Goal: Information Seeking & Learning: Learn about a topic

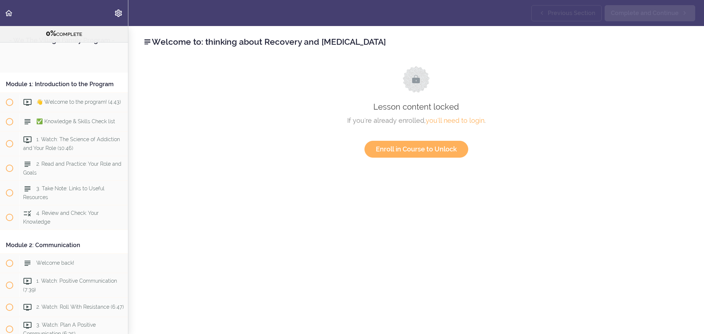
scroll to position [1516, 0]
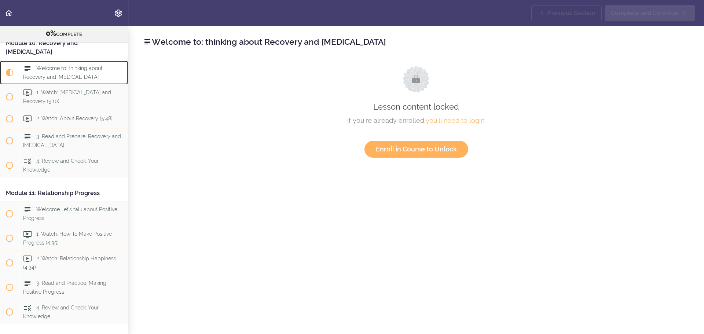
click at [72, 80] on span "Welcome to: thinking about Recovery and [MEDICAL_DATA]" at bounding box center [63, 72] width 80 height 14
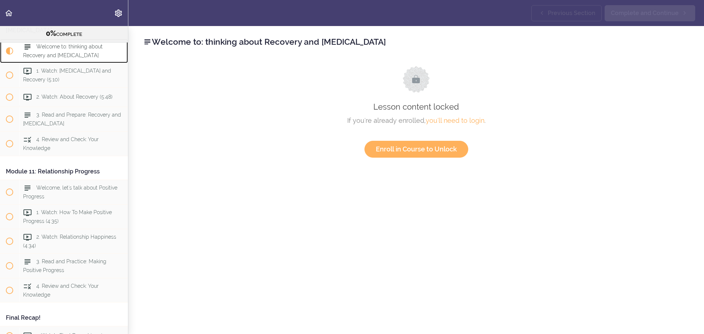
scroll to position [1548, 0]
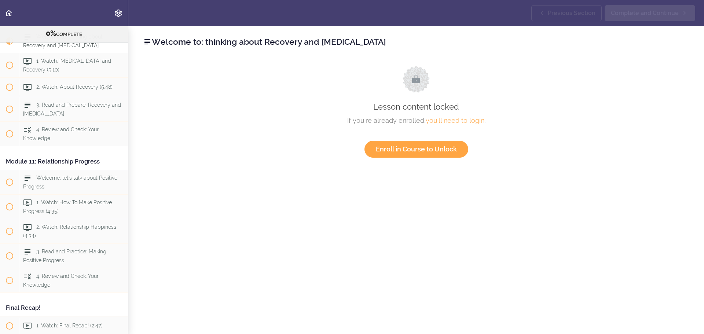
click at [409, 151] on link "Enroll in Course to Unlock" at bounding box center [417, 149] width 104 height 17
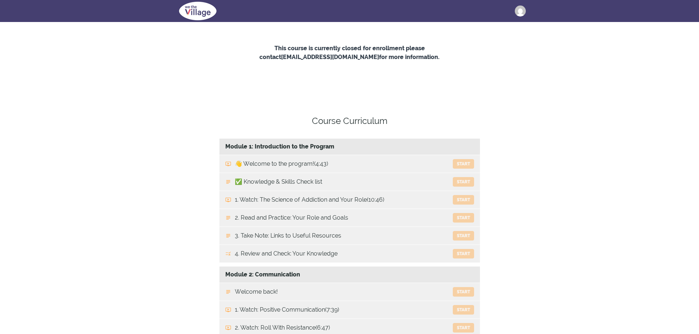
click at [522, 16] on button "Amy Laskey" at bounding box center [523, 11] width 17 height 11
click at [468, 50] on link "Purchase History" at bounding box center [488, 51] width 73 height 13
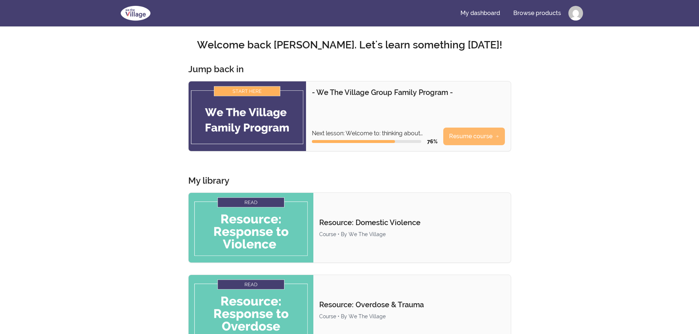
click at [462, 139] on link "Resume course" at bounding box center [474, 137] width 62 height 18
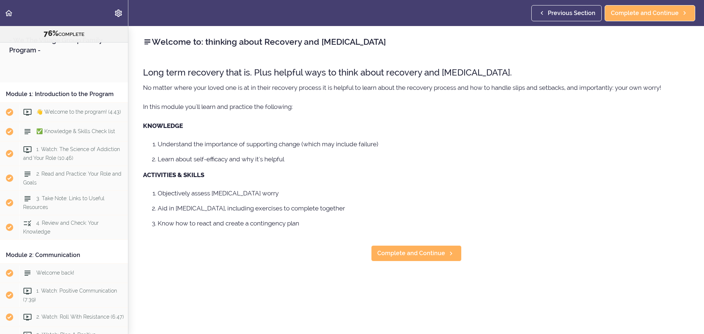
scroll to position [1557, 0]
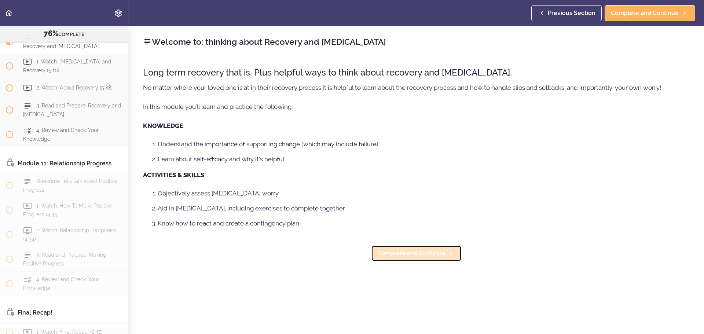
click at [407, 251] on span "Complete and Continue" at bounding box center [411, 253] width 68 height 9
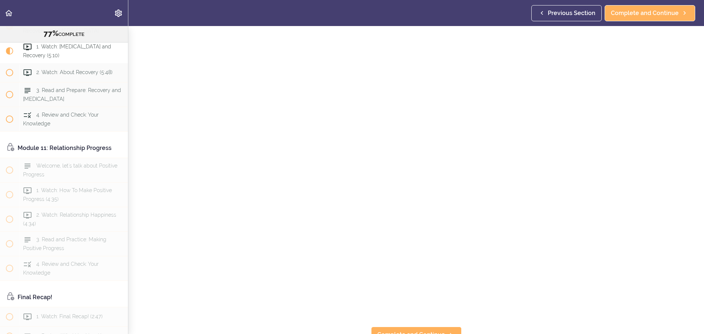
scroll to position [93, 0]
click at [424, 322] on span "Complete and Continue" at bounding box center [411, 326] width 68 height 9
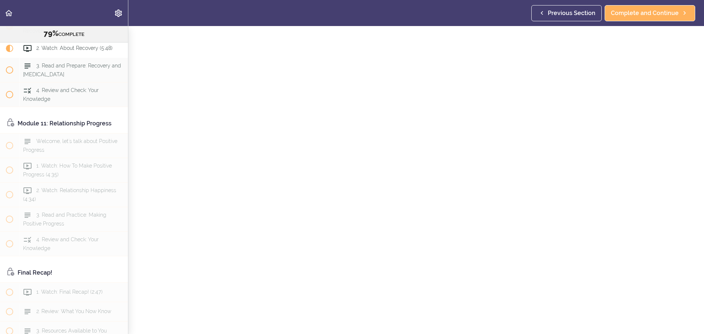
scroll to position [93, 0]
click at [412, 322] on span "Complete and Continue" at bounding box center [411, 326] width 68 height 9
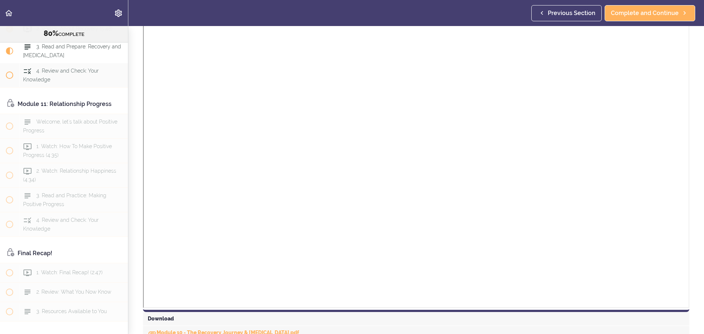
scroll to position [362, 0]
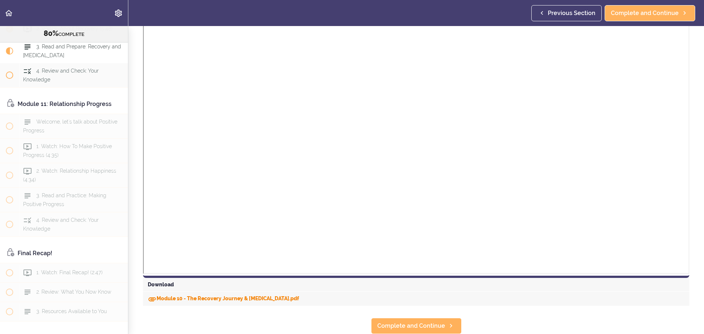
click at [231, 292] on div "Module 10 - The Recovery Journey & [MEDICAL_DATA].pdf" at bounding box center [416, 299] width 547 height 14
click at [224, 296] on link "Module 10 - The Recovery Journey & [MEDICAL_DATA].pdf" at bounding box center [223, 299] width 151 height 6
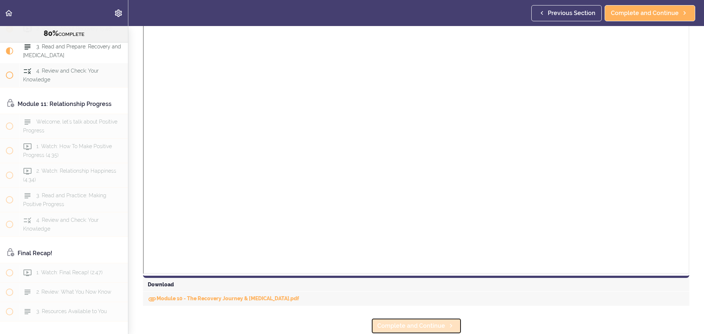
click at [426, 318] on link "Complete and Continue" at bounding box center [416, 326] width 91 height 16
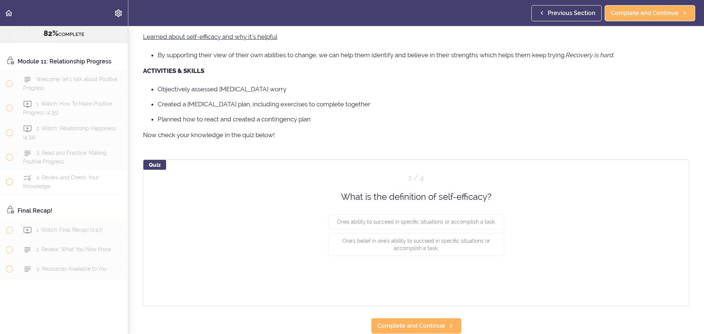
scroll to position [106, 0]
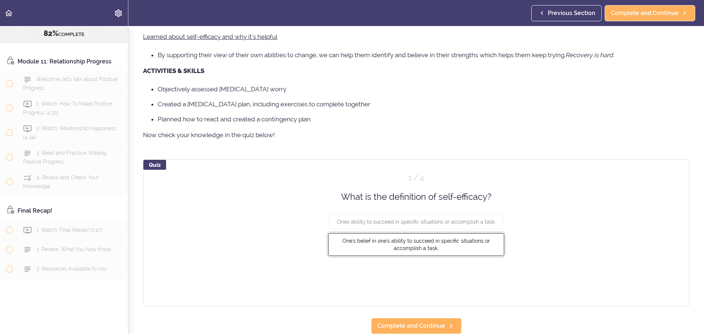
click at [447, 240] on button "One's belief in one's ability to succeed in specific situations or accomplish a…" at bounding box center [416, 244] width 176 height 23
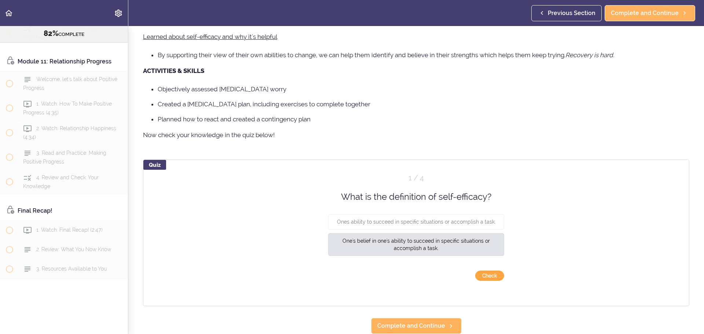
click at [494, 271] on button "Check" at bounding box center [489, 276] width 29 height 10
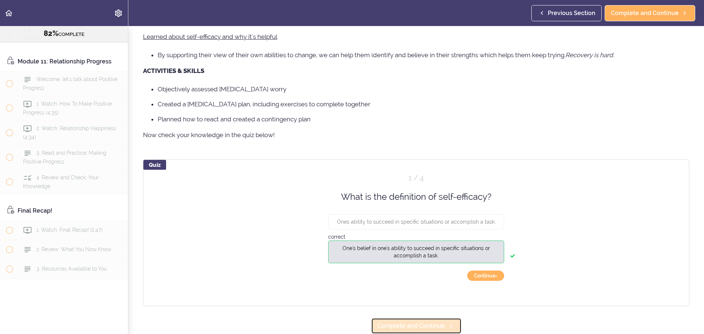
click at [426, 323] on span "Complete and Continue" at bounding box center [411, 326] width 68 height 9
